Goal: Navigation & Orientation: Go to known website

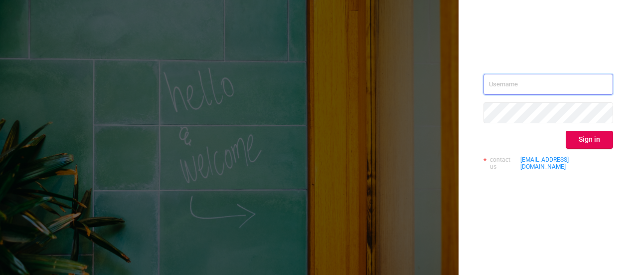
click at [511, 79] on input "text" at bounding box center [549, 84] width 130 height 21
